Goal: Register for event/course

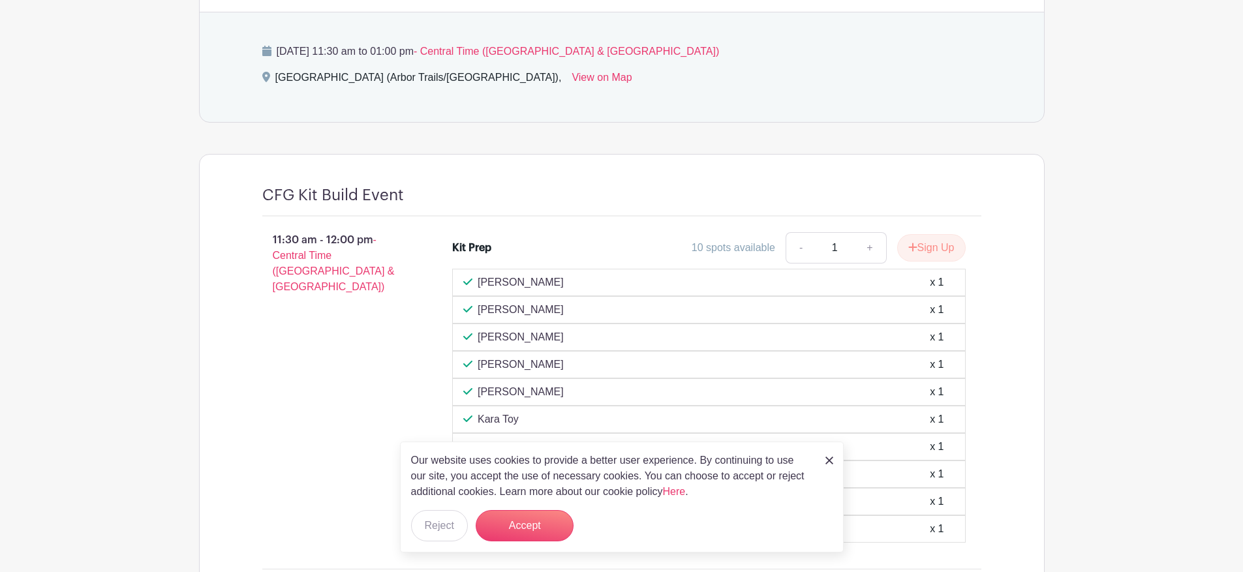
scroll to position [638, 0]
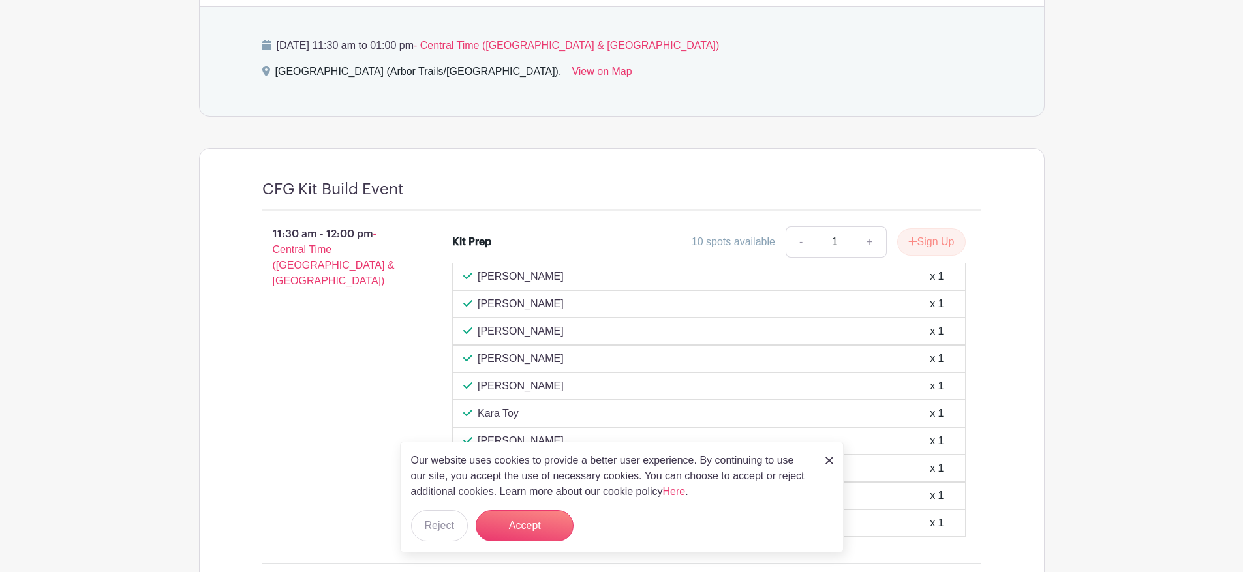
click at [828, 456] on link at bounding box center [830, 460] width 8 height 16
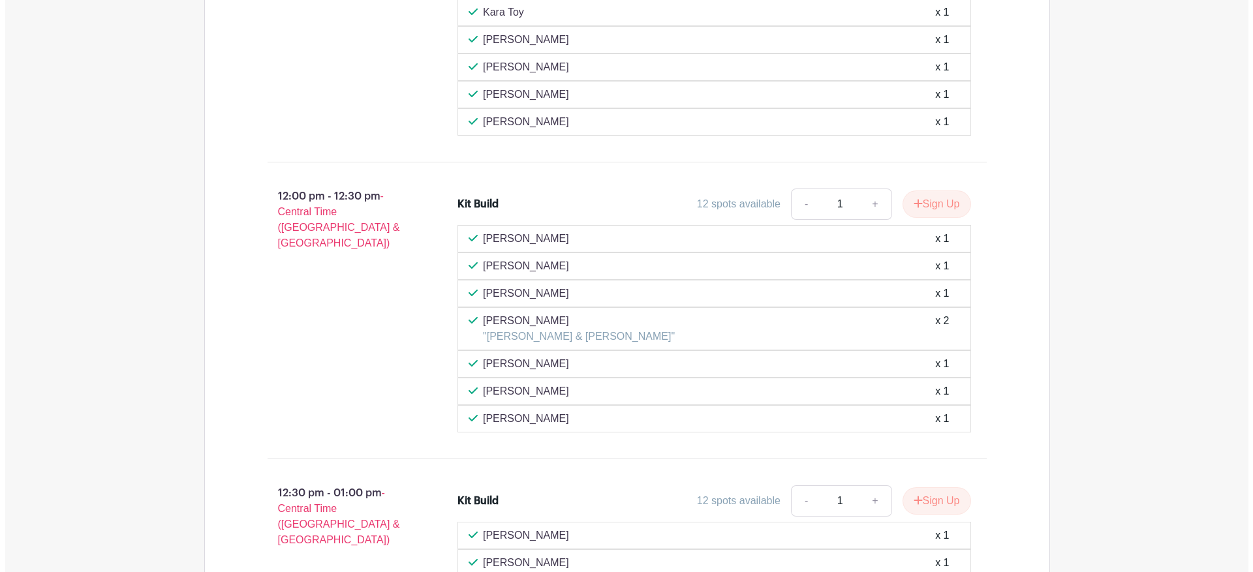
scroll to position [1082, 0]
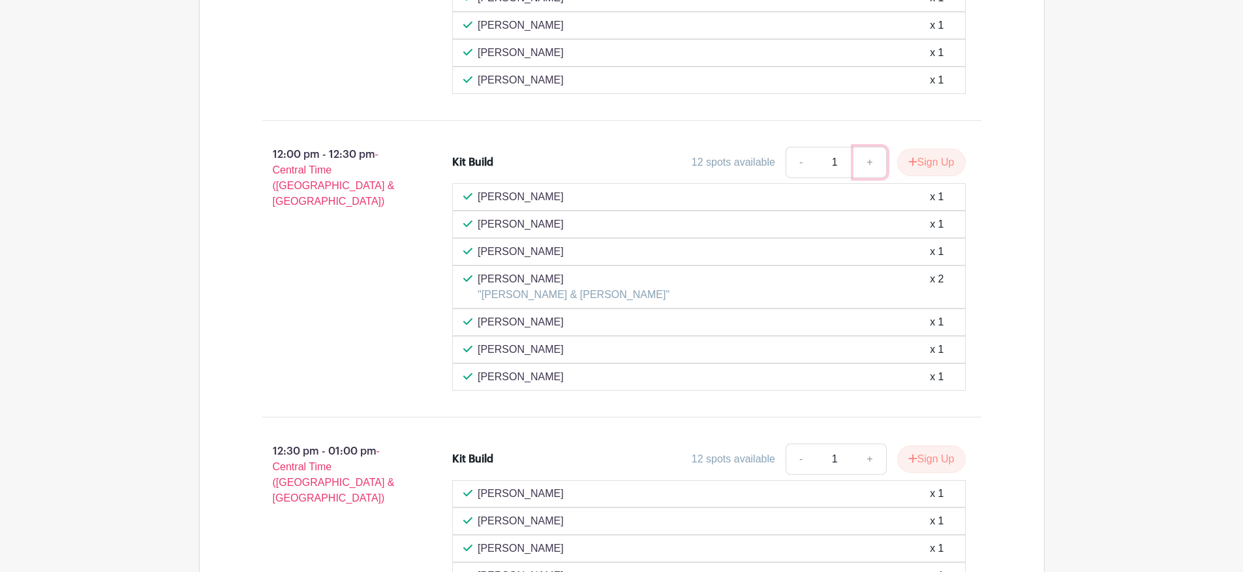
click at [867, 170] on link "+" at bounding box center [870, 162] width 33 height 31
click at [795, 163] on link "-" at bounding box center [801, 162] width 30 height 31
type input "1"
click at [935, 165] on button "Sign Up" at bounding box center [931, 162] width 69 height 27
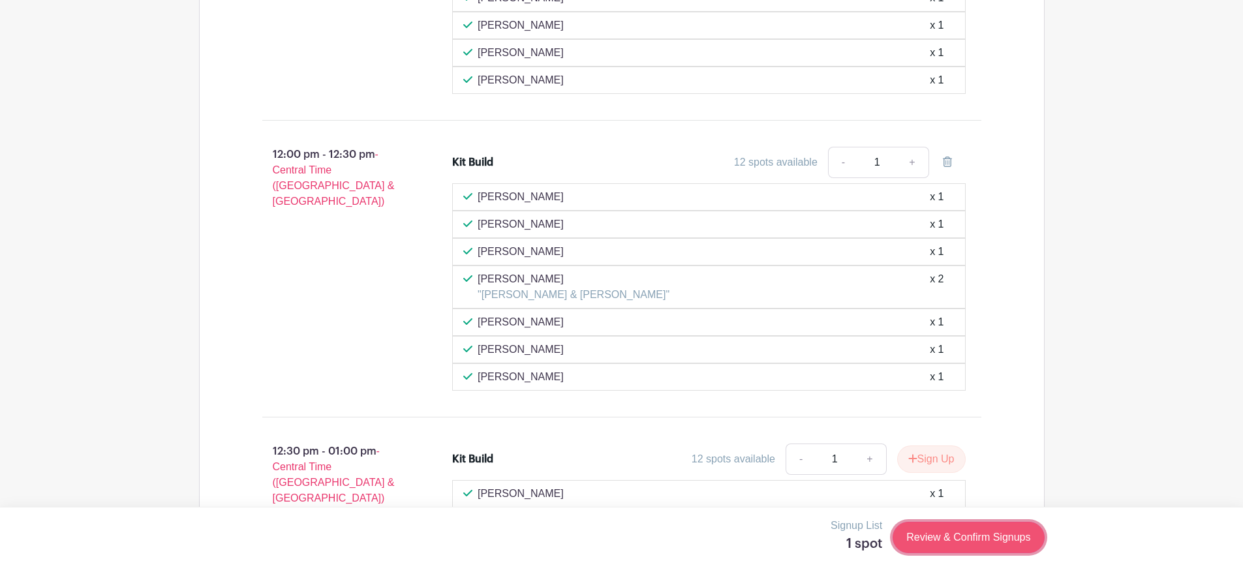
click at [984, 544] on link "Review & Confirm Signups" at bounding box center [968, 537] width 151 height 31
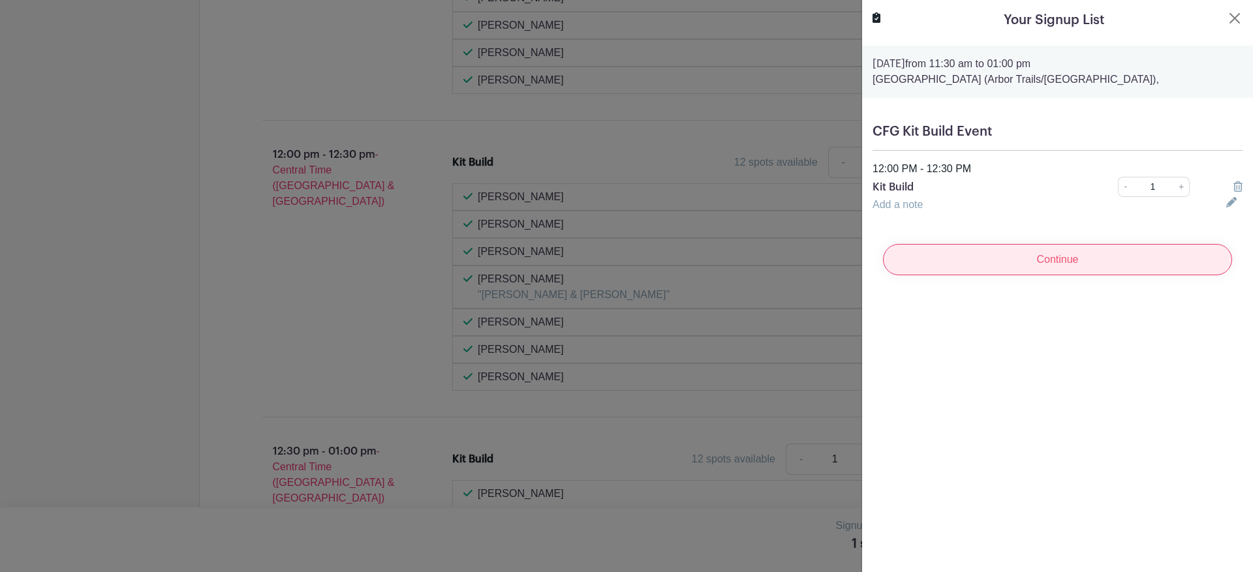
click at [1061, 268] on input "Continue" at bounding box center [1057, 259] width 349 height 31
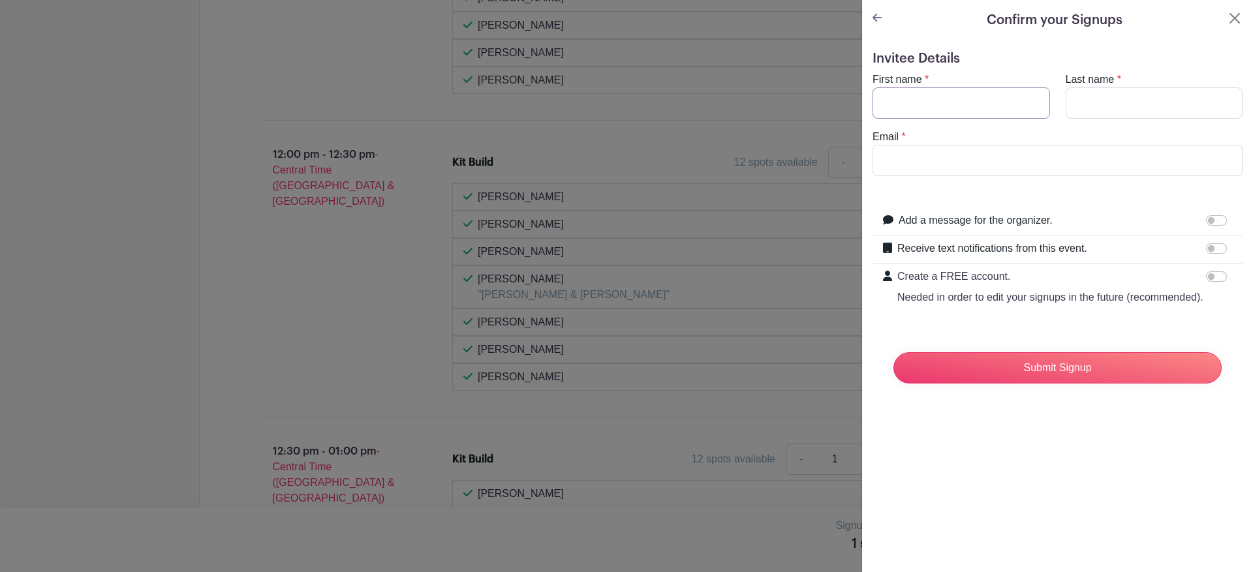
click at [920, 107] on input "First name" at bounding box center [962, 102] width 178 height 31
type input "Govardhana"
type input "Madupoori"
type input "mgnaidutdu@gmail.com"
drag, startPoint x: 937, startPoint y: 162, endPoint x: 858, endPoint y: 163, distance: 79.0
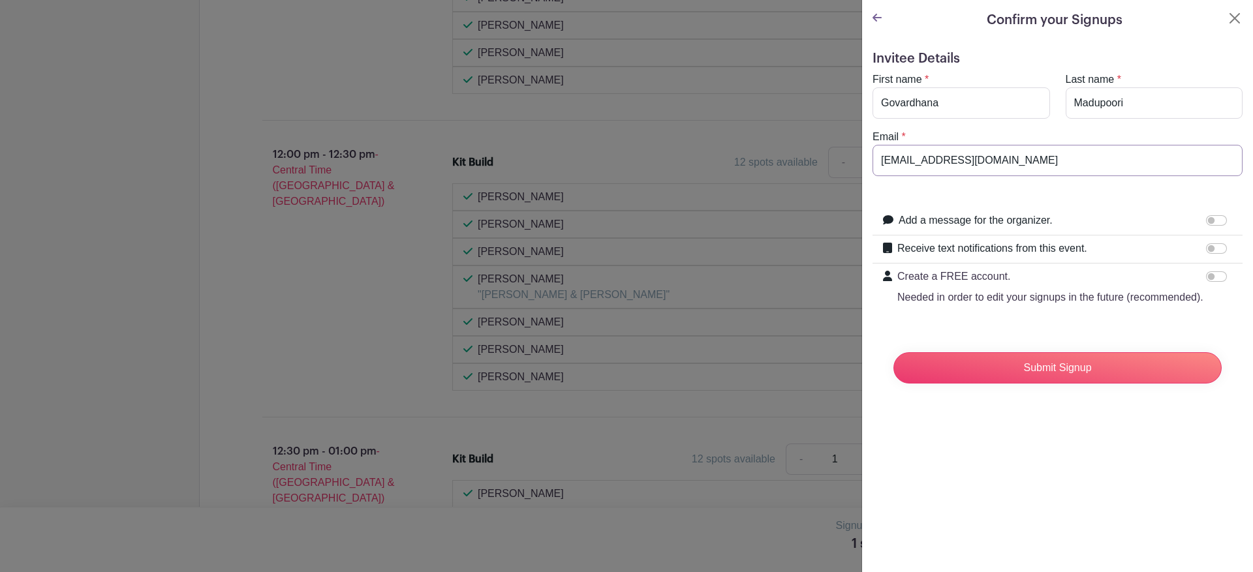
click at [929, 305] on p "Needed in order to edit your signups in the future (recommended)." at bounding box center [1050, 298] width 306 height 16
click at [1206, 282] on input "Create a FREE account. Needed in order to edit your signups in the future (reco…" at bounding box center [1216, 277] width 21 height 10
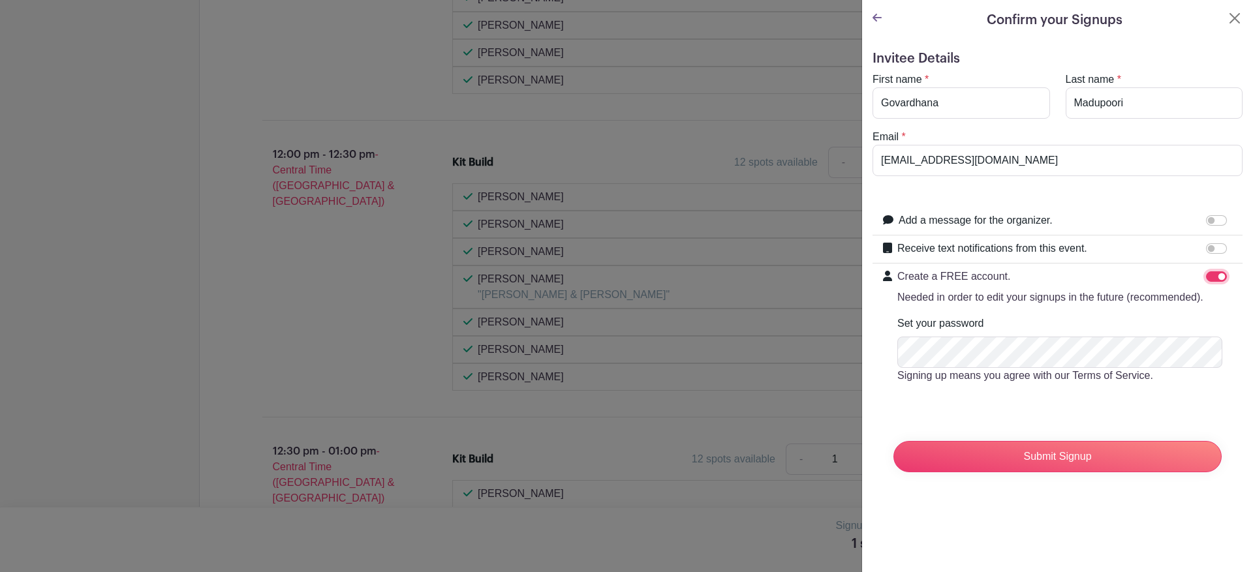
click at [1206, 275] on input "Create a FREE account. Needed in order to edit your signups in the future (reco…" at bounding box center [1216, 277] width 21 height 10
checkbox input "false"
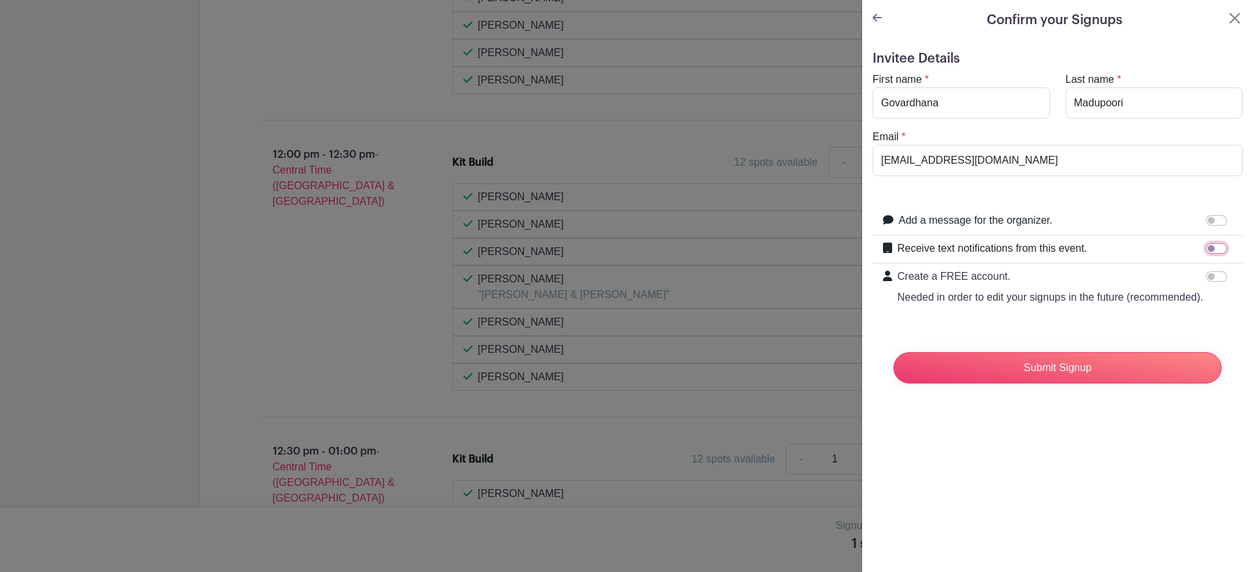
click at [1206, 245] on input "Receive text notifications from this event." at bounding box center [1216, 248] width 21 height 10
checkbox input "true"
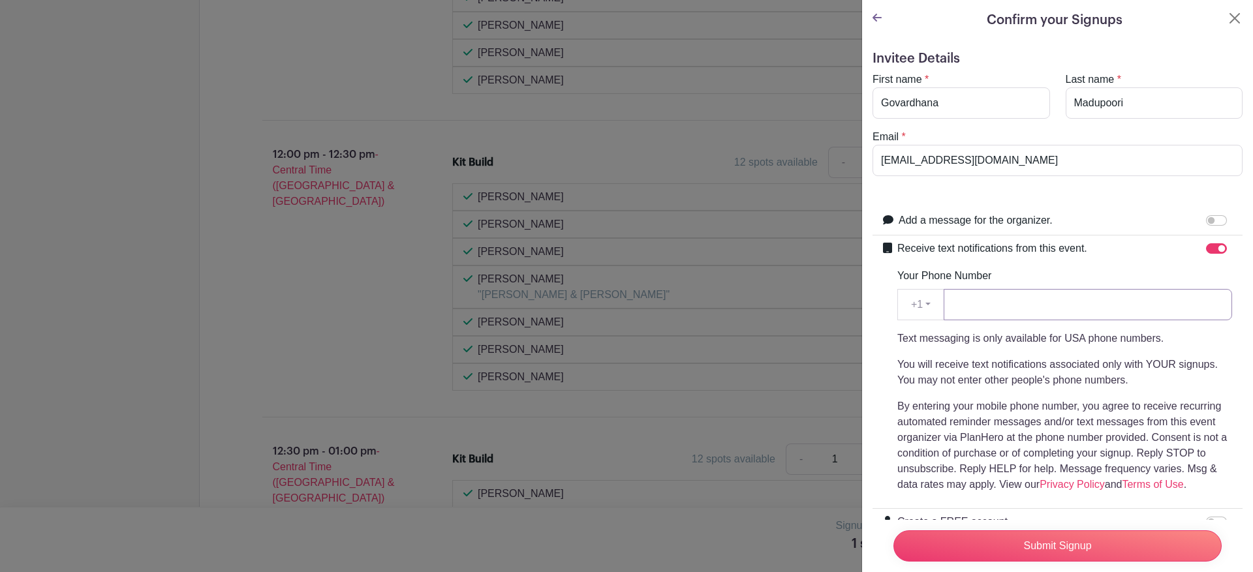
click at [1010, 302] on input "Your Phone Number" at bounding box center [1088, 304] width 289 height 31
click at [962, 302] on input "02243864530" at bounding box center [1088, 304] width 289 height 31
type input "2243864530"
click at [1039, 411] on p "By entering your mobile phone number, you agree to receive recurring automated …" at bounding box center [1064, 446] width 335 height 94
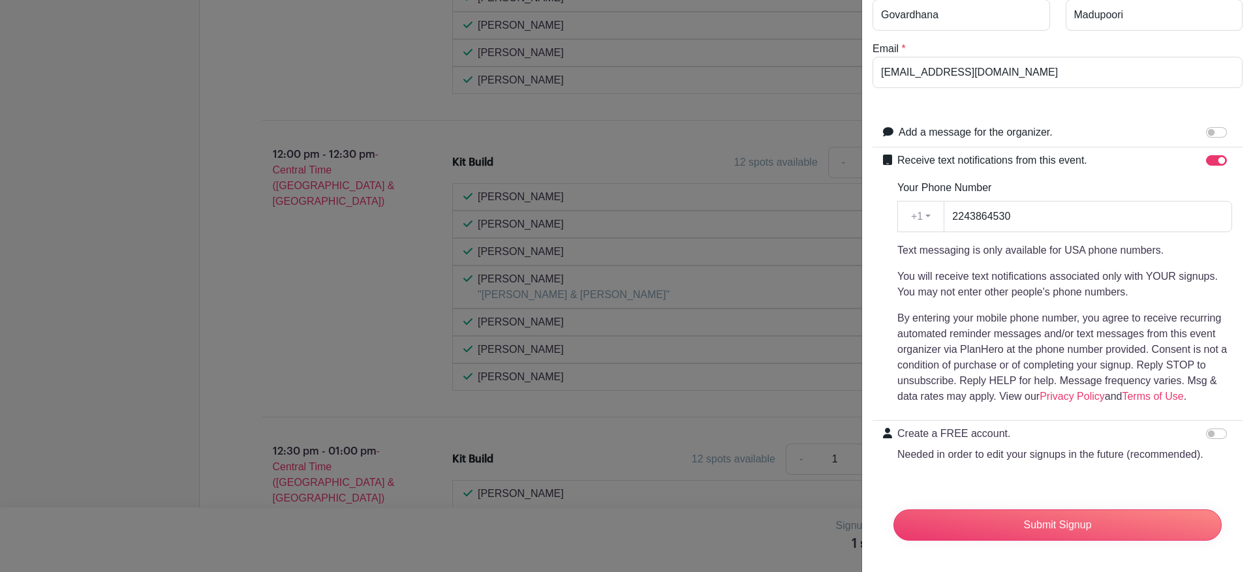
scroll to position [129, 0]
click at [1208, 429] on input "Create a FREE account. Needed in order to edit your signups in the future (reco…" at bounding box center [1216, 434] width 21 height 10
checkbox input "true"
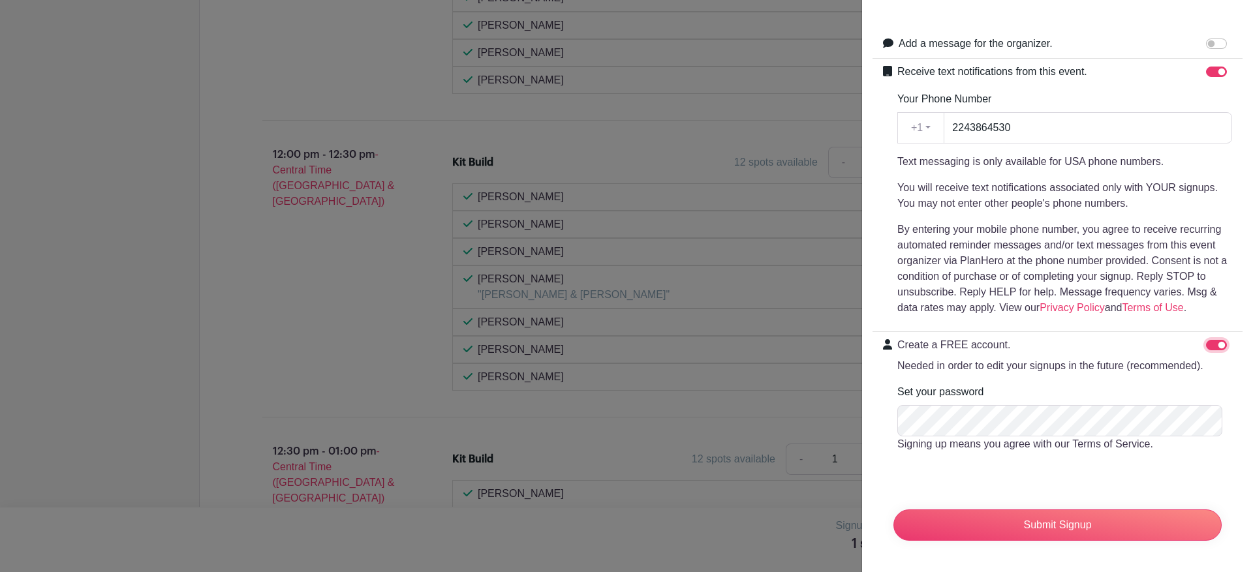
scroll to position [0, 0]
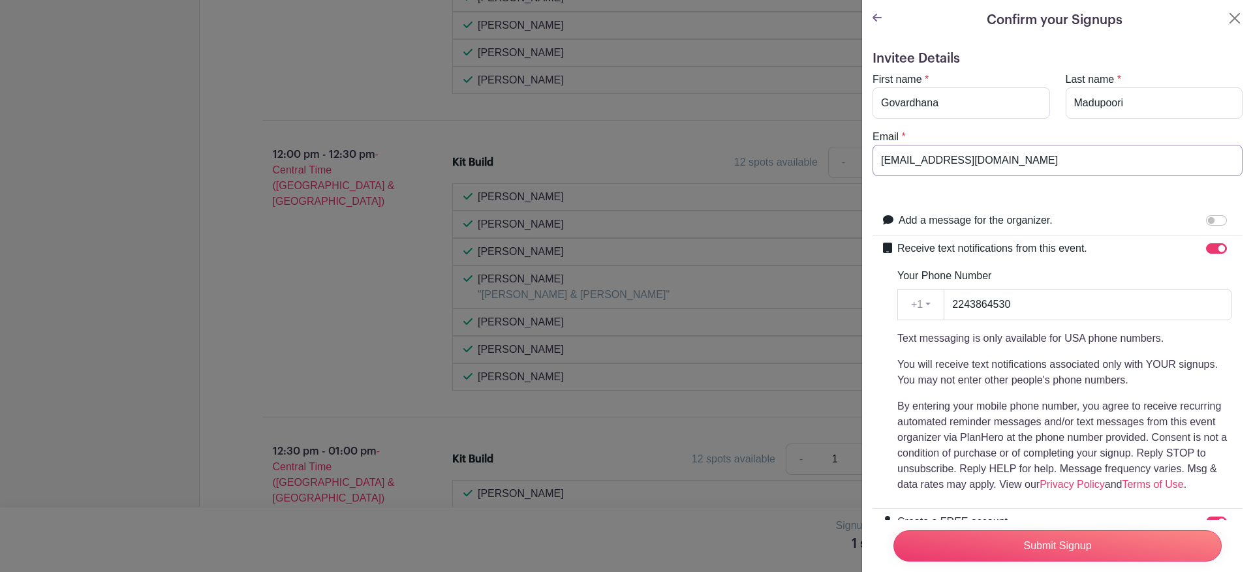
drag, startPoint x: 938, startPoint y: 160, endPoint x: 841, endPoint y: 157, distance: 97.3
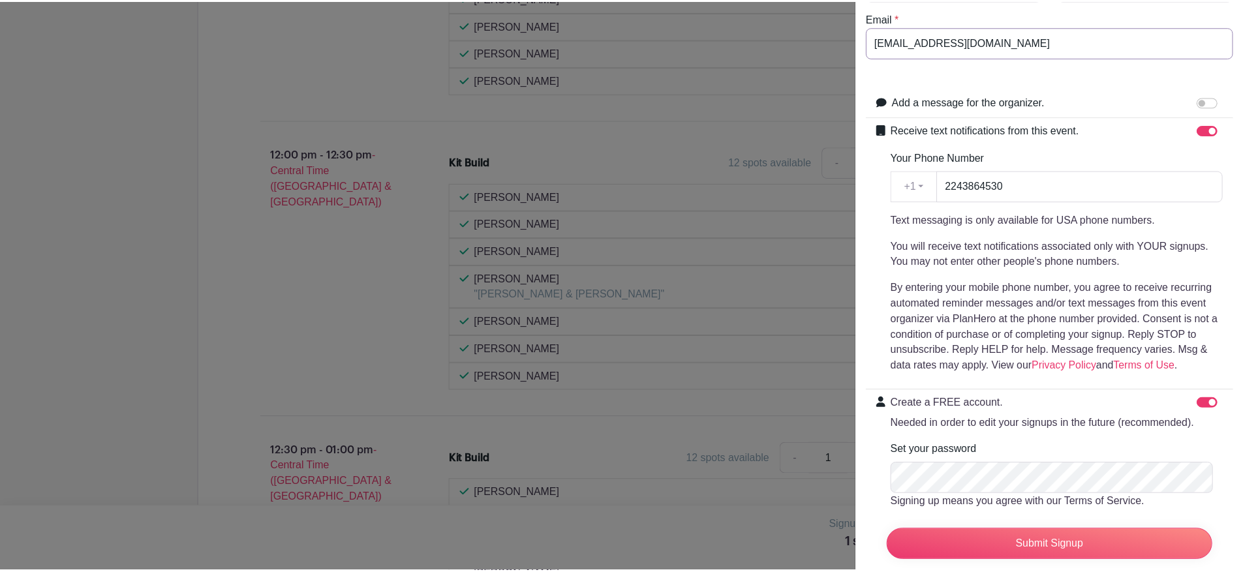
scroll to position [218, 0]
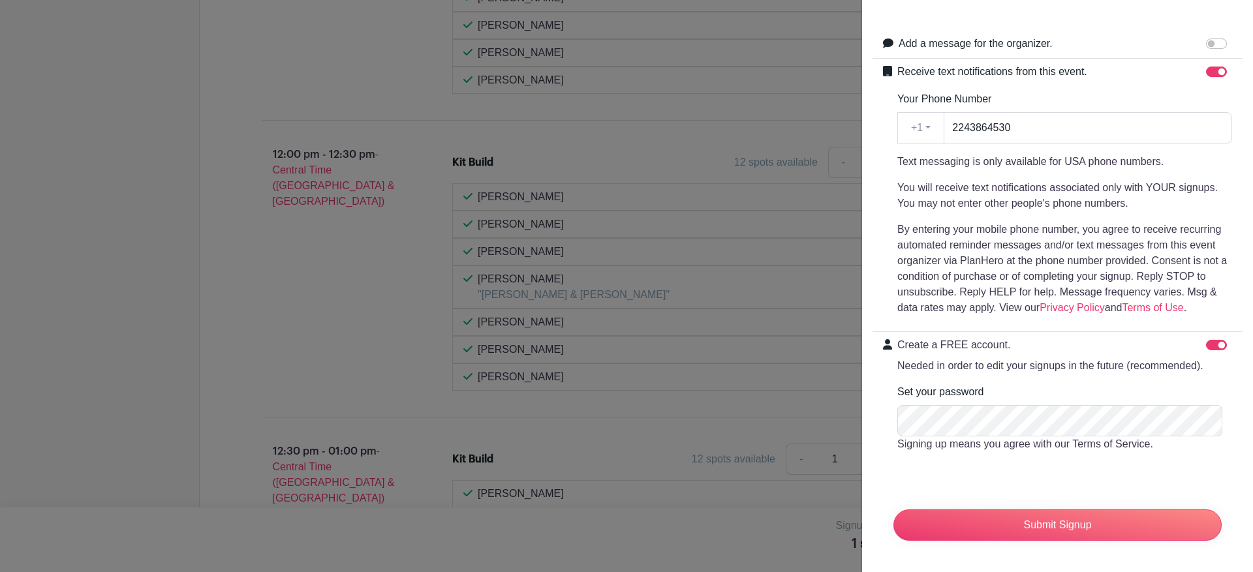
type input "its4msgn@gmail.com"
click at [1072, 520] on input "Submit Signup" at bounding box center [1058, 525] width 328 height 31
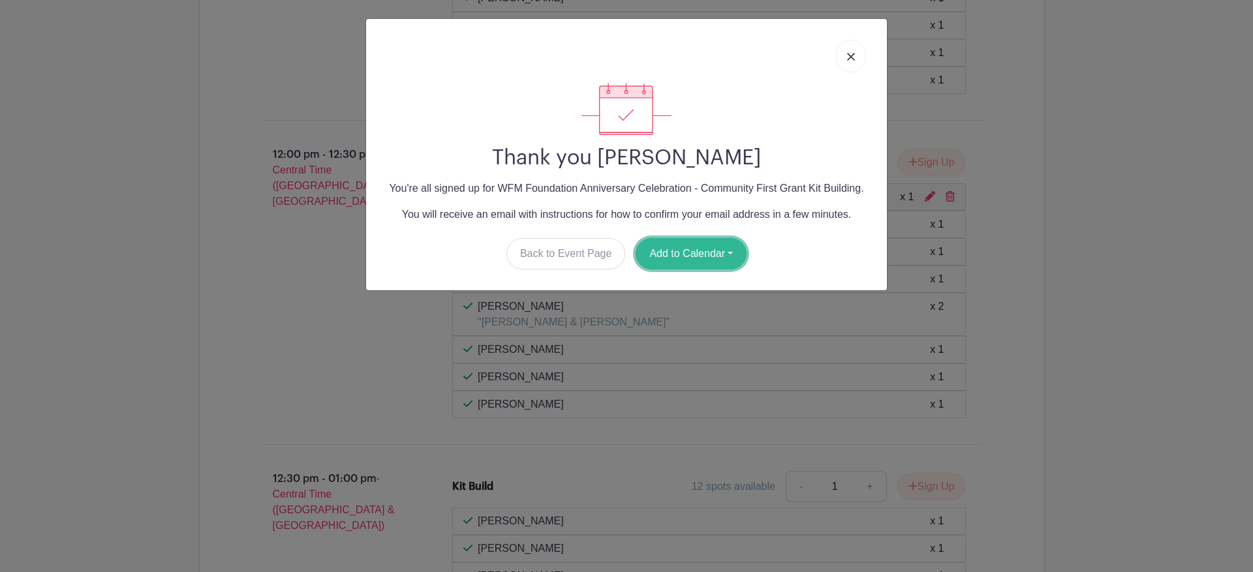
click at [659, 249] on button "Add to Calendar" at bounding box center [691, 253] width 111 height 31
click at [679, 305] on link "Outlook" at bounding box center [687, 308] width 103 height 21
click at [853, 61] on link at bounding box center [851, 56] width 30 height 33
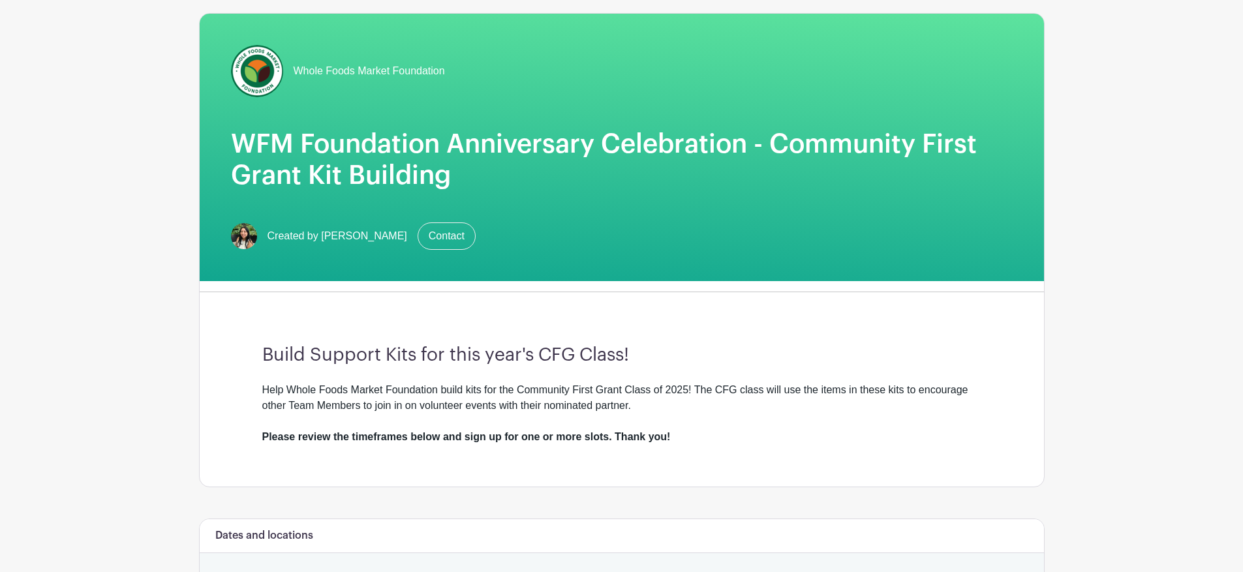
scroll to position [0, 0]
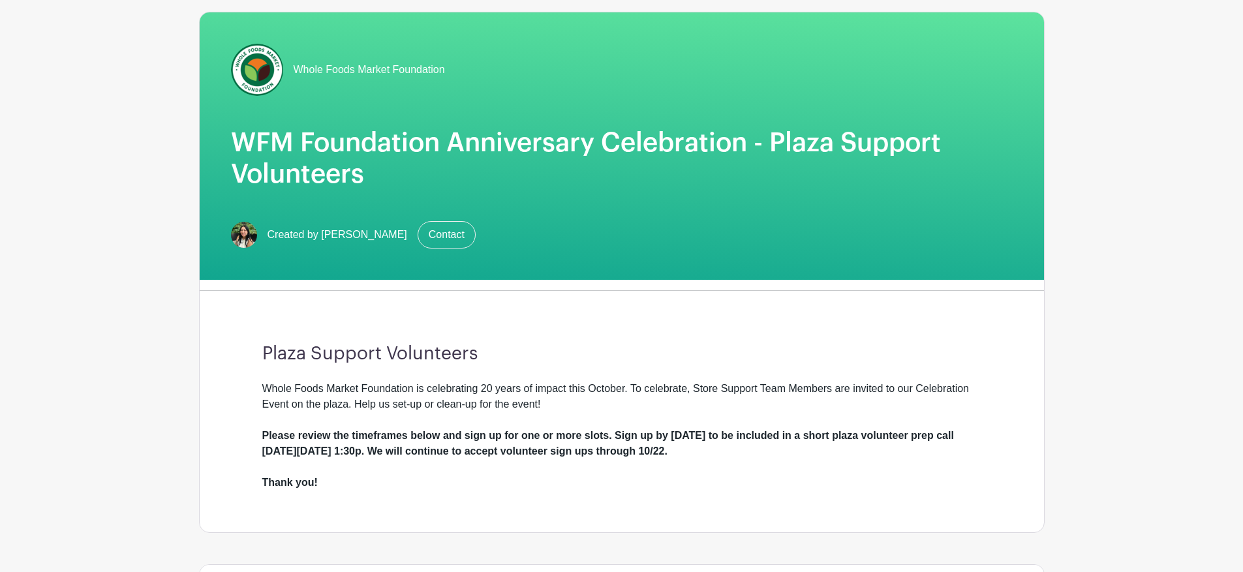
scroll to position [70, 0]
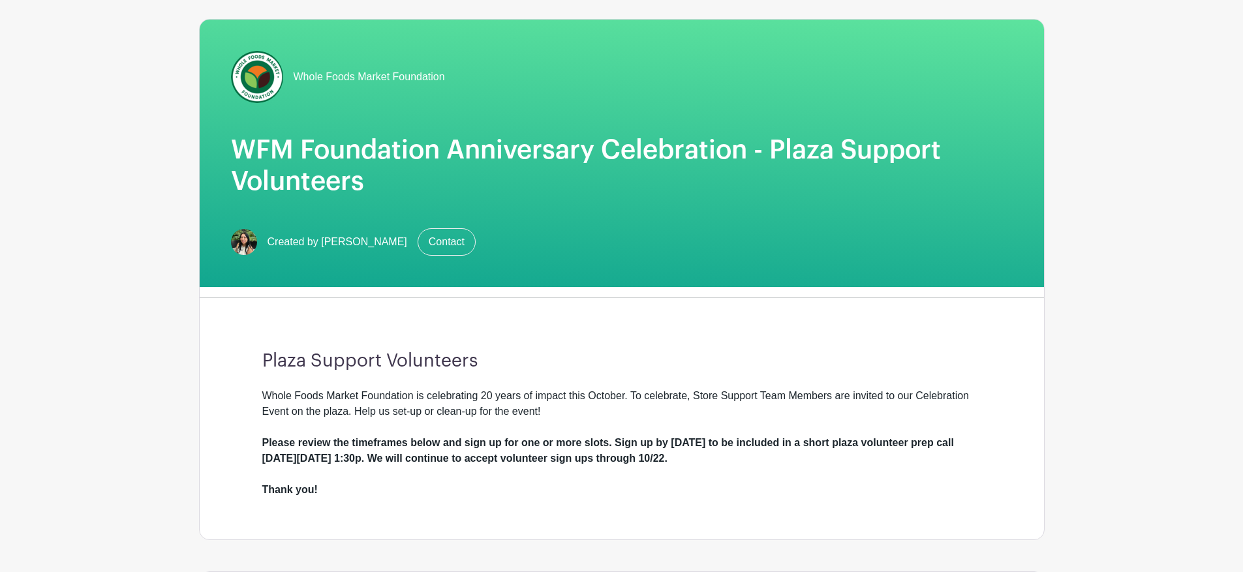
click at [367, 159] on h1 "WFM Foundation Anniversary Celebration - Plaza Support Volunteers" at bounding box center [622, 165] width 782 height 63
click at [367, 160] on h1 "WFM Foundation Anniversary Celebration - Plaza Support Volunteers" at bounding box center [622, 165] width 782 height 63
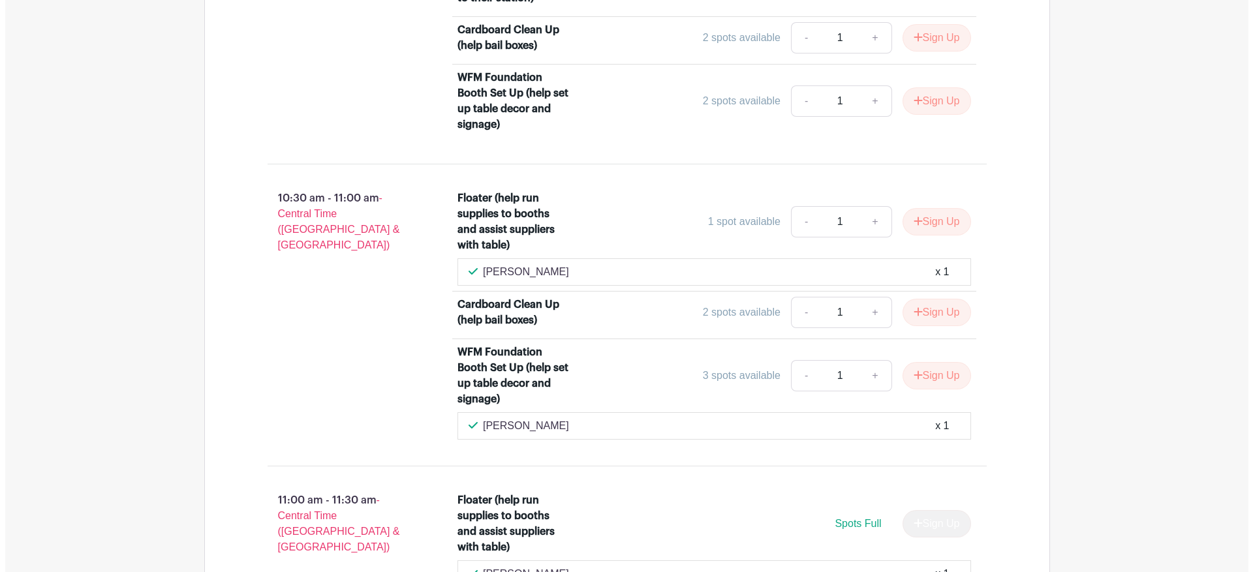
scroll to position [2430, 0]
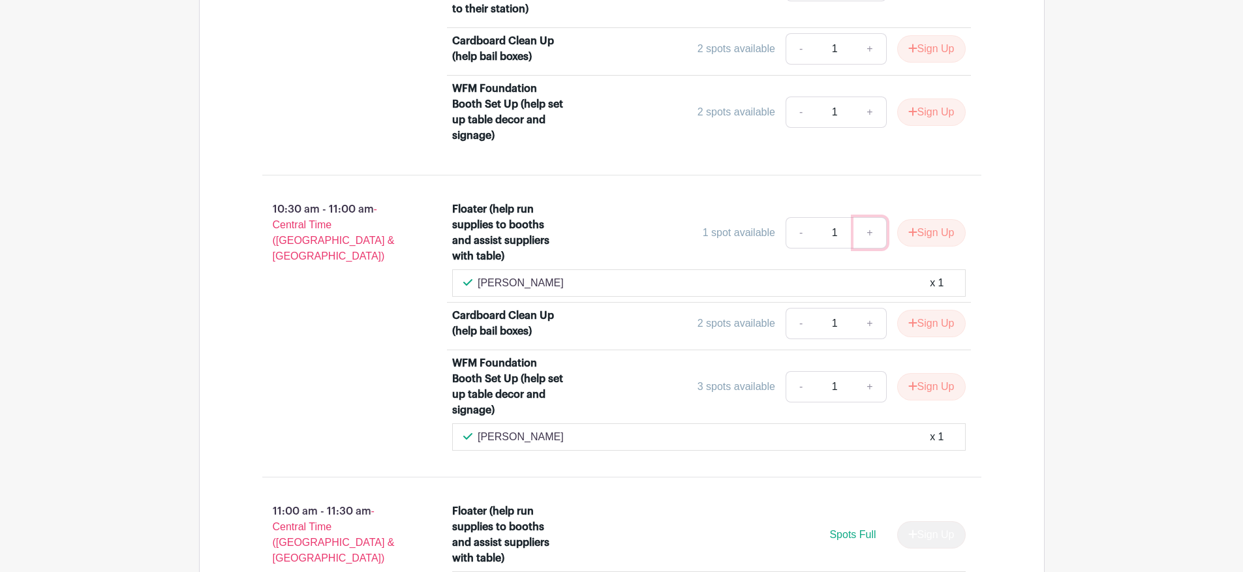
click at [871, 235] on link "+" at bounding box center [870, 232] width 33 height 31
click at [869, 236] on link "+" at bounding box center [870, 232] width 33 height 31
click at [932, 234] on button "Sign Up" at bounding box center [931, 232] width 69 height 27
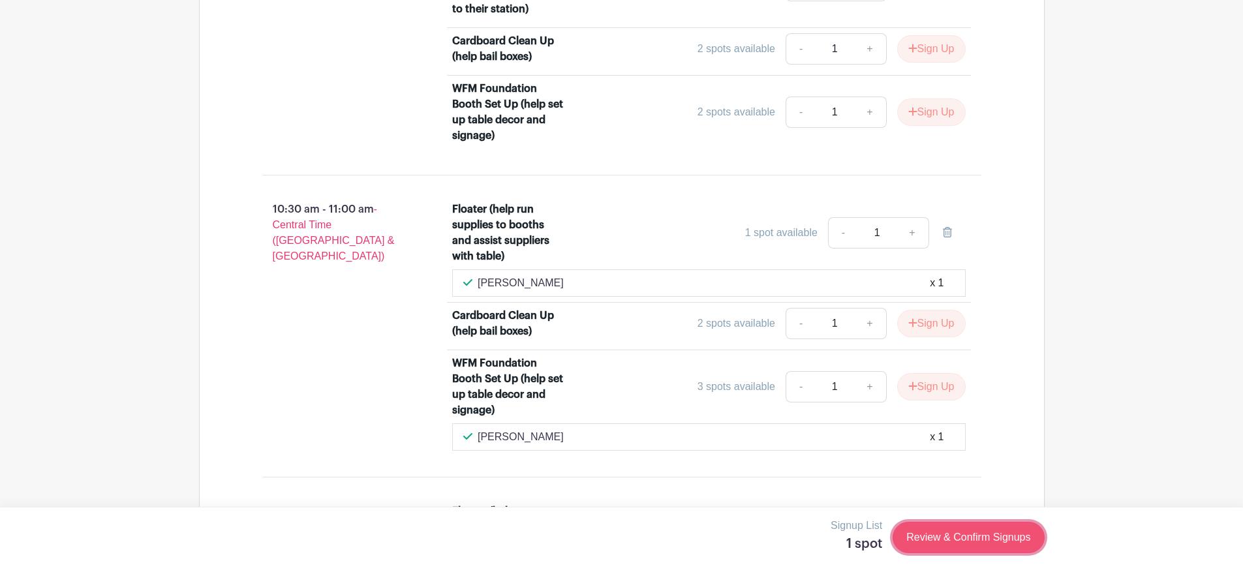
click at [942, 529] on link "Review & Confirm Signups" at bounding box center [968, 537] width 151 height 31
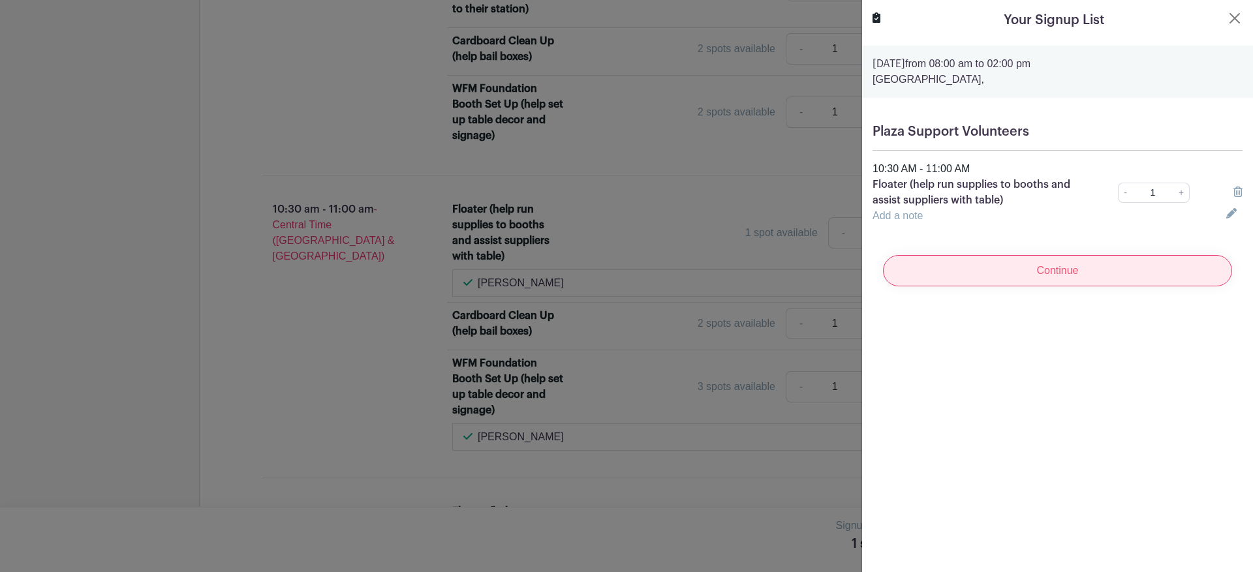
click at [1029, 273] on input "Continue" at bounding box center [1057, 270] width 349 height 31
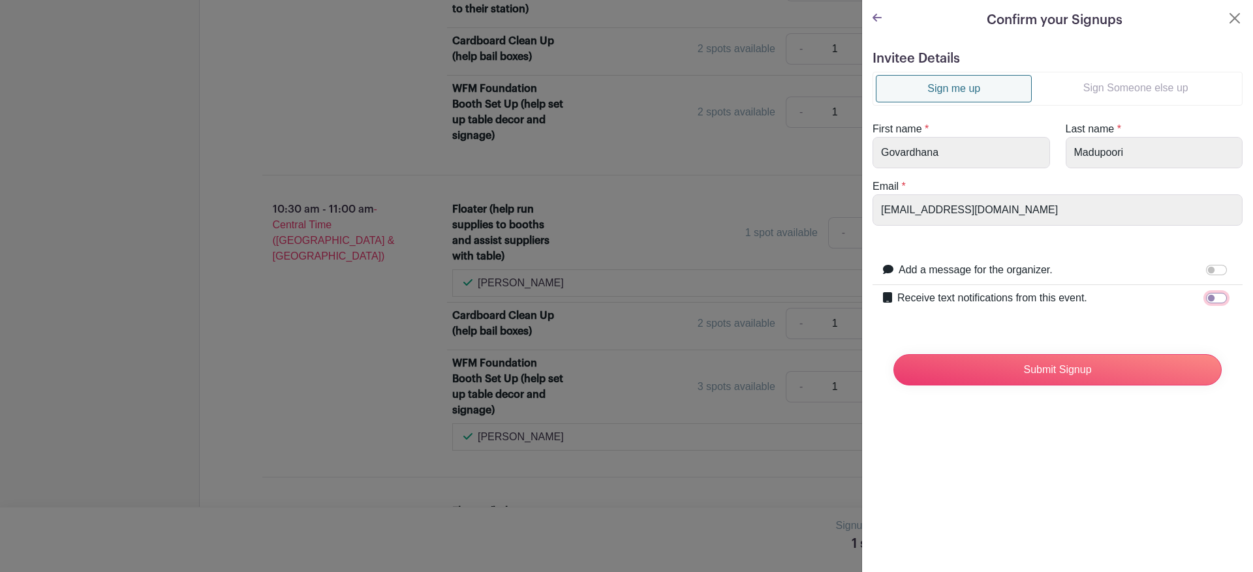
click at [1207, 293] on input "Receive text notifications from this event." at bounding box center [1216, 298] width 21 height 10
checkbox input "true"
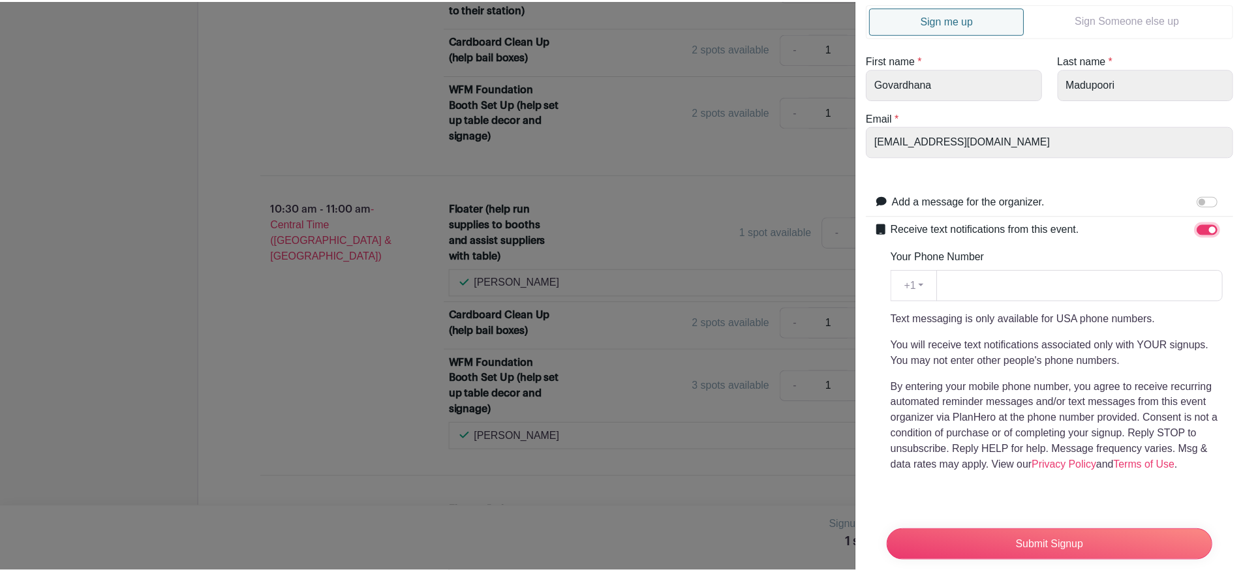
scroll to position [93, 0]
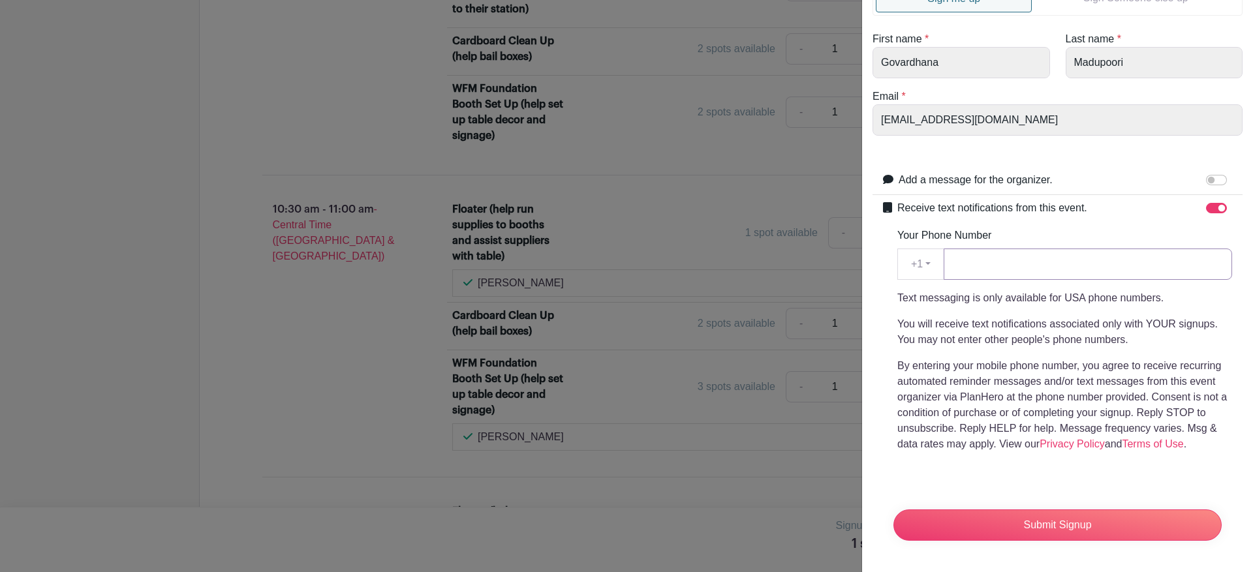
click at [984, 259] on input "Your Phone Number" at bounding box center [1088, 264] width 289 height 31
click at [957, 262] on input "02243864530" at bounding box center [1088, 264] width 289 height 31
type input "2243864530"
click at [978, 380] on p "By entering your mobile phone number, you agree to receive recurring automated …" at bounding box center [1064, 405] width 335 height 94
click at [1038, 552] on div "Submit Signup" at bounding box center [1057, 525] width 349 height 52
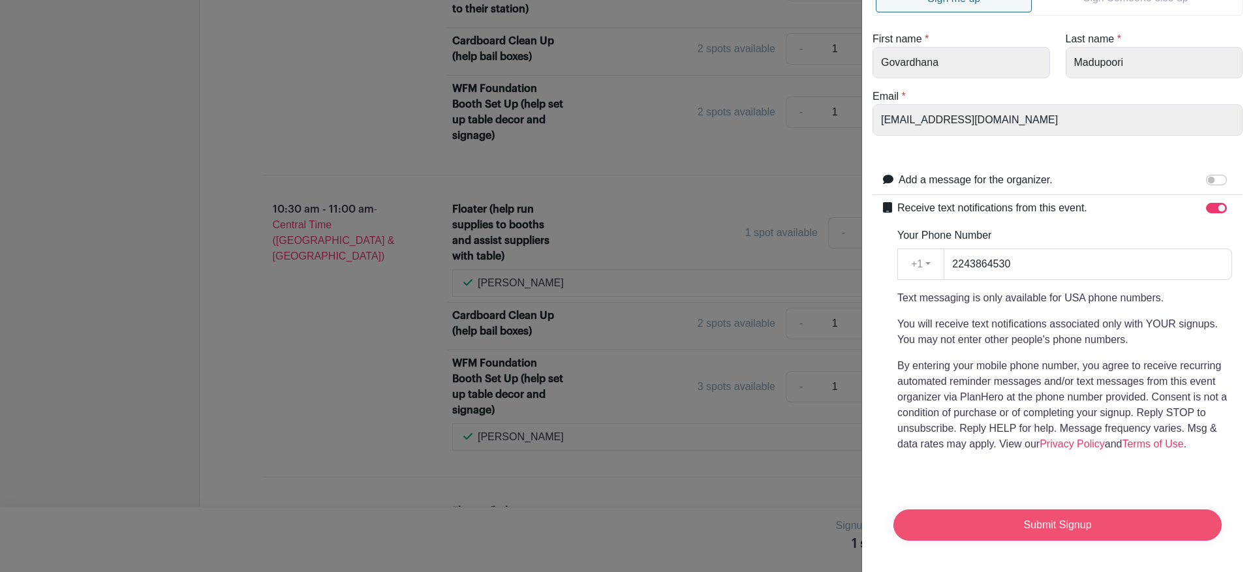
click at [1040, 535] on input "Submit Signup" at bounding box center [1058, 525] width 328 height 31
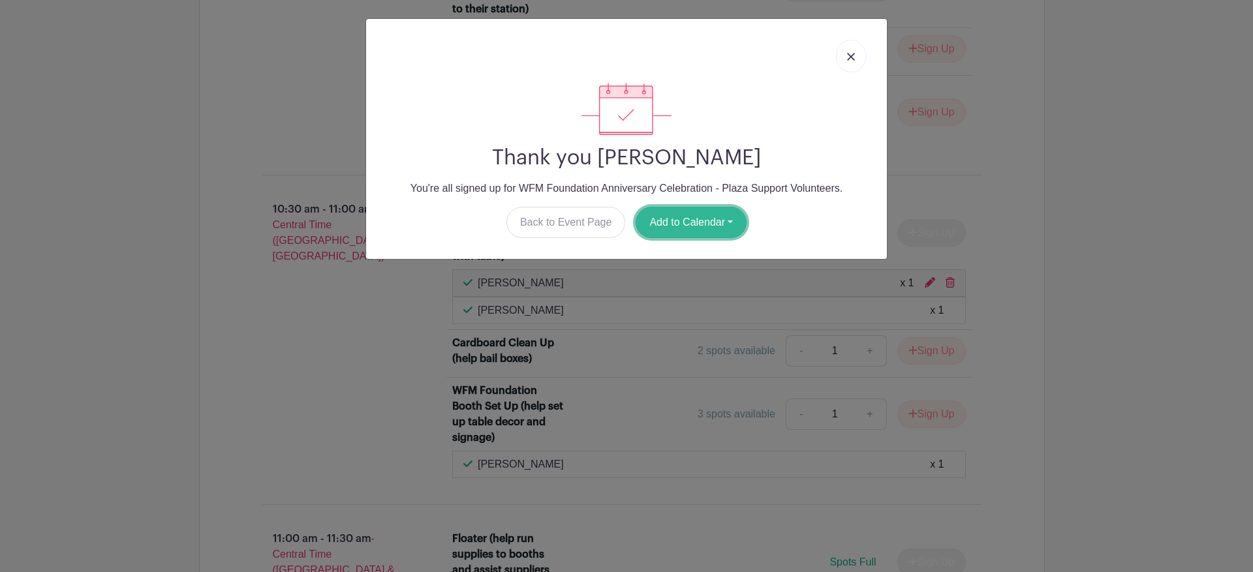
click at [728, 226] on button "Add to Calendar" at bounding box center [691, 222] width 111 height 31
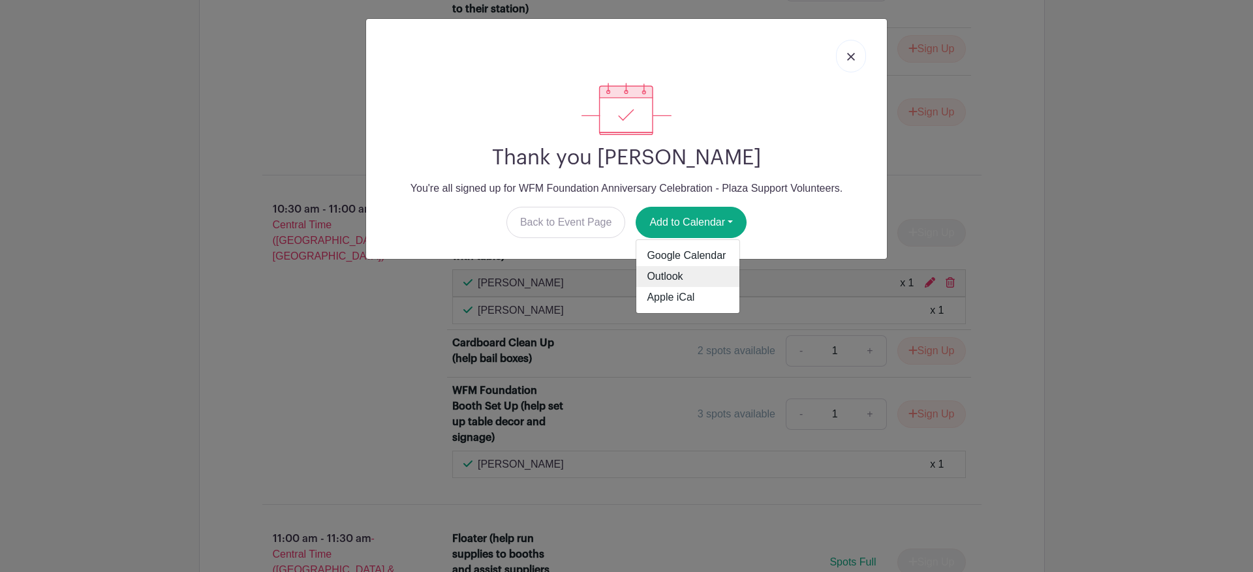
click at [661, 270] on link "Outlook" at bounding box center [687, 276] width 103 height 21
click at [856, 52] on link at bounding box center [851, 56] width 30 height 33
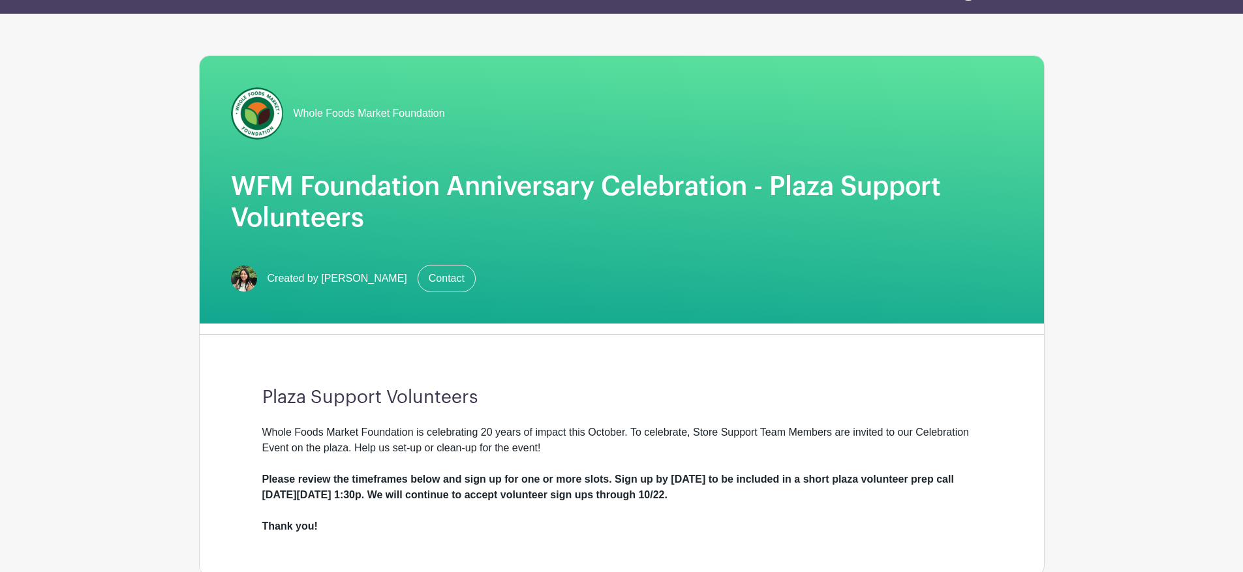
scroll to position [0, 0]
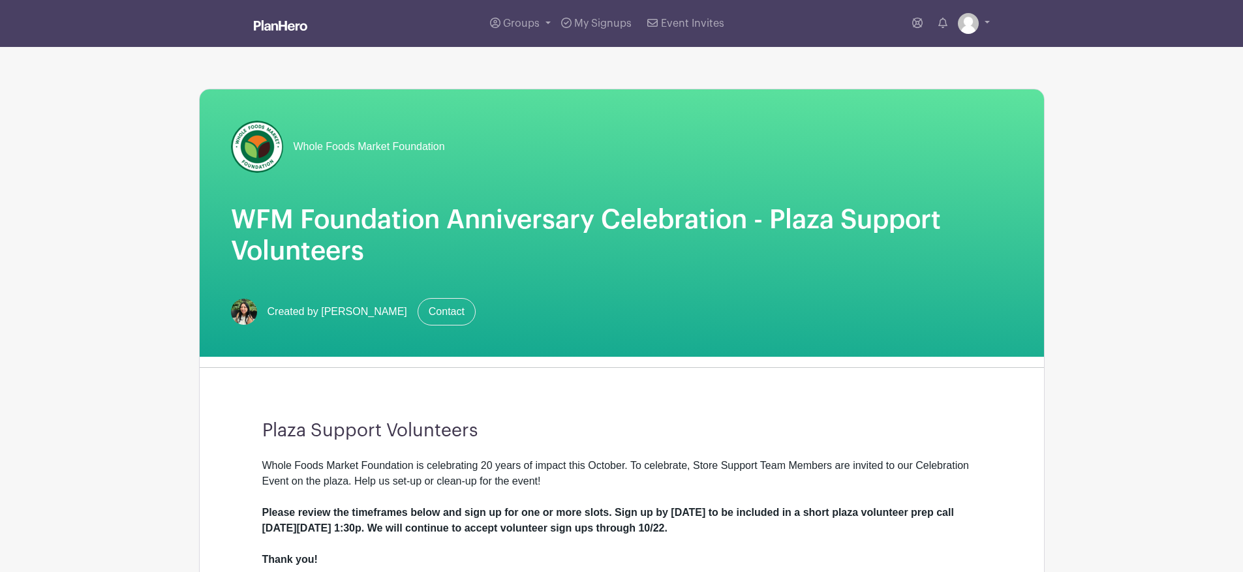
click at [306, 243] on h1 "WFM Foundation Anniversary Celebration - Plaza Support Volunteers" at bounding box center [622, 235] width 782 height 63
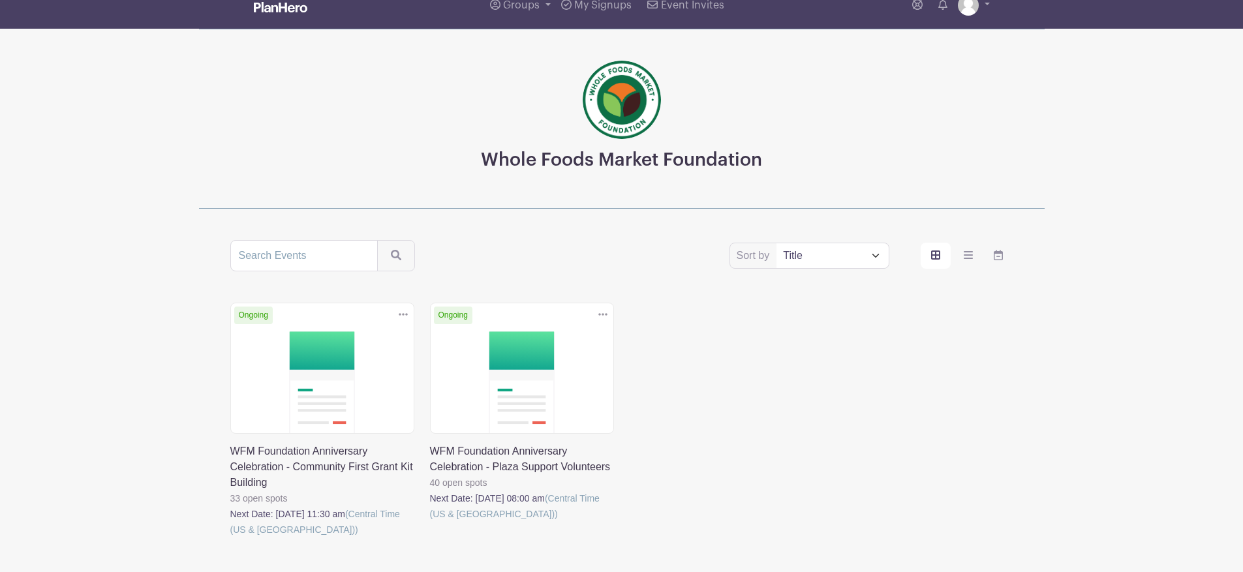
scroll to position [102, 0]
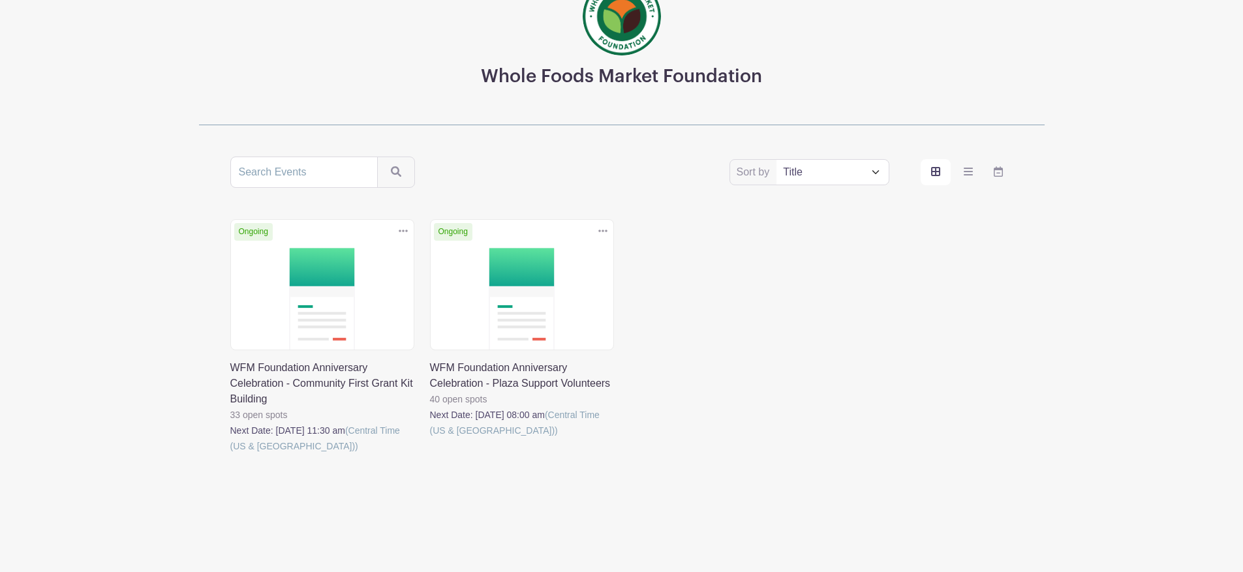
click at [430, 439] on link at bounding box center [430, 439] width 0 height 0
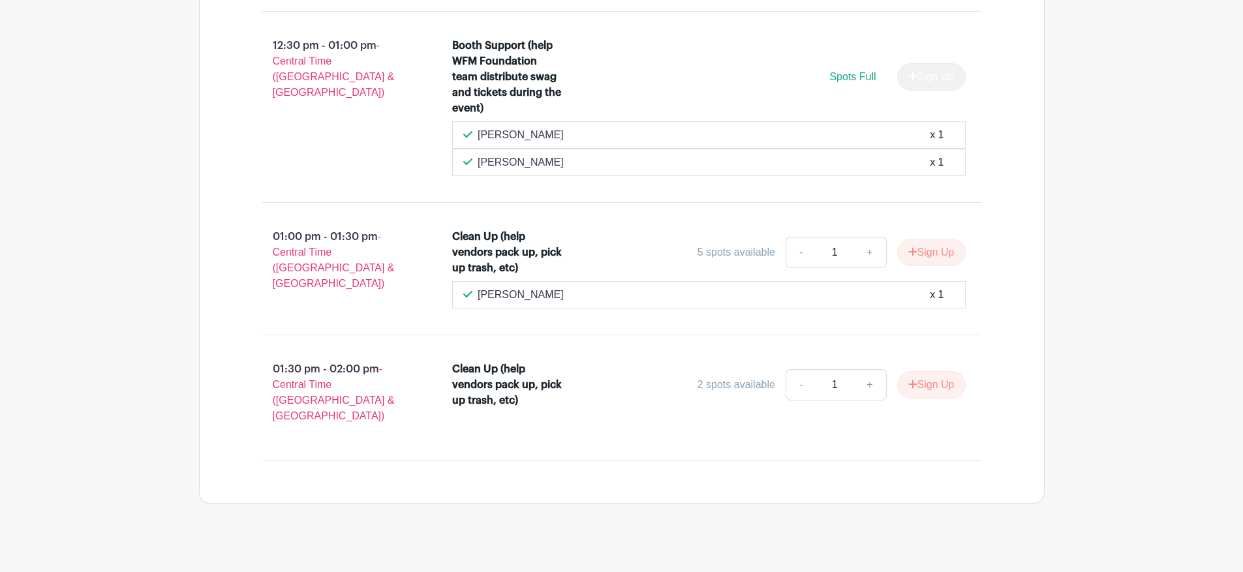
scroll to position [3465, 0]
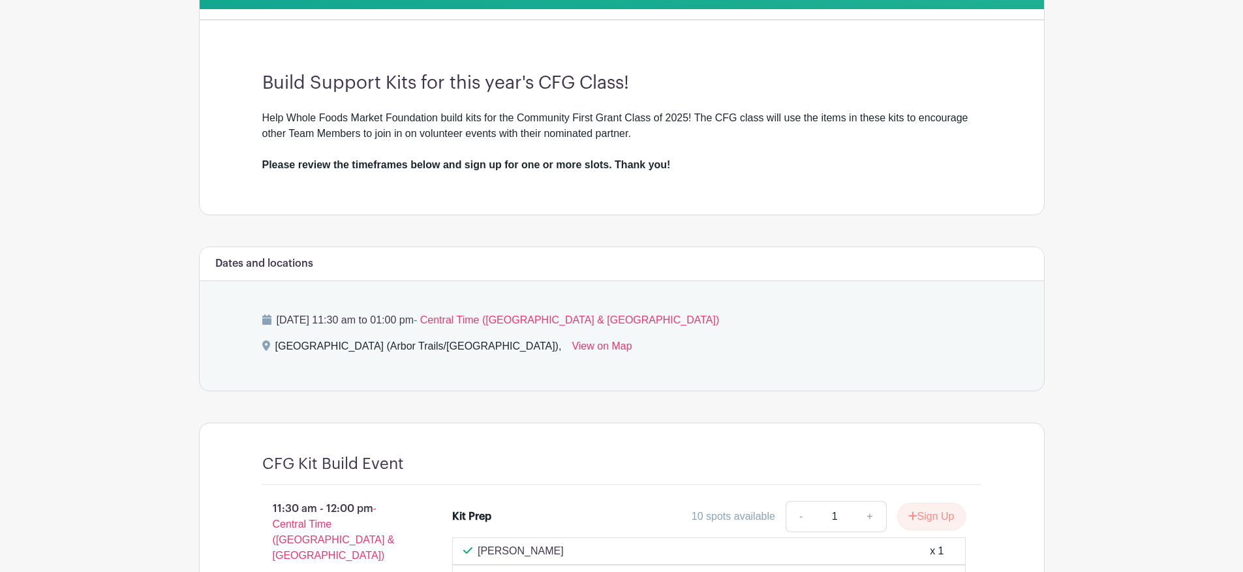
scroll to position [55, 0]
